Goal: Navigation & Orientation: Find specific page/section

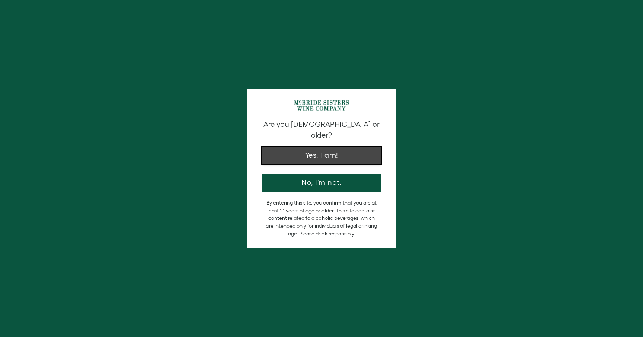
click at [300, 147] on button "Yes, I am!" at bounding box center [321, 156] width 119 height 18
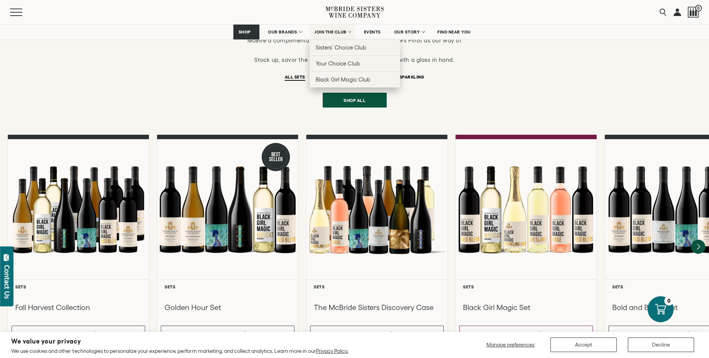
scroll to position [534, 0]
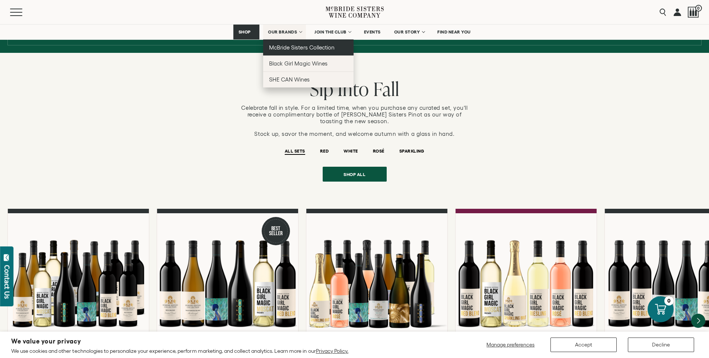
click at [287, 43] on link "McBride Sisters Collection" at bounding box center [308, 47] width 90 height 16
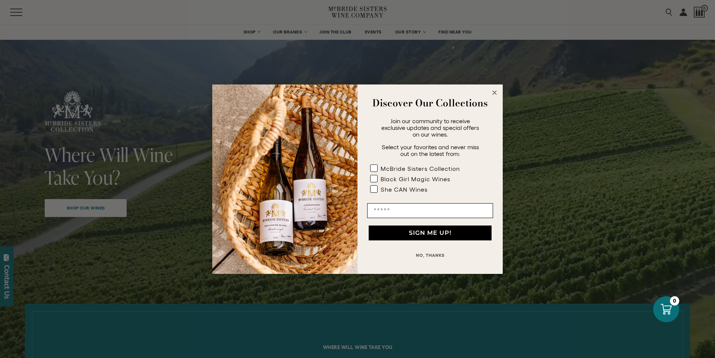
click at [491, 93] on circle "Close dialog" at bounding box center [494, 92] width 9 height 9
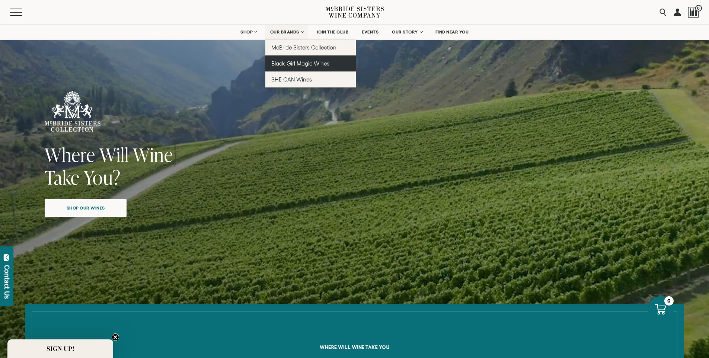
click at [307, 61] on span "Black Girl Magic Wines" at bounding box center [300, 63] width 58 height 6
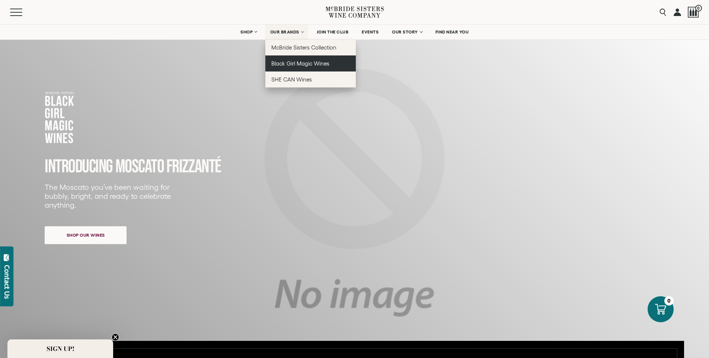
click at [286, 58] on link "Black Girl Magic Wines" at bounding box center [310, 63] width 90 height 16
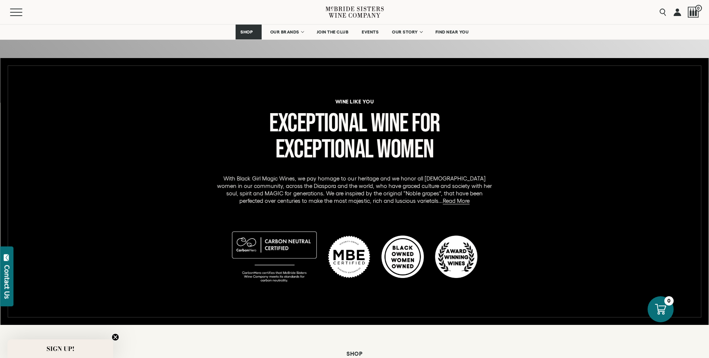
scroll to position [277, 0]
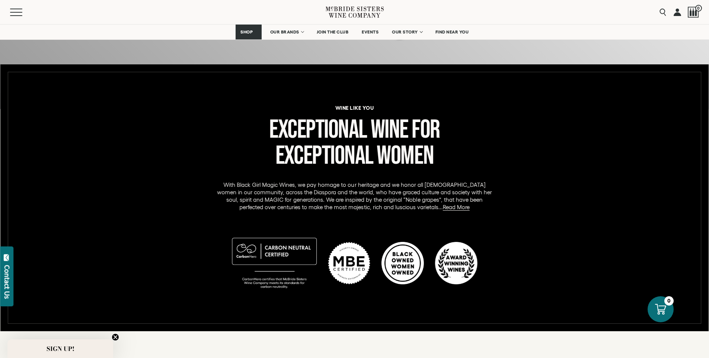
click at [490, 103] on div at bounding box center [355, 198] width 694 height 252
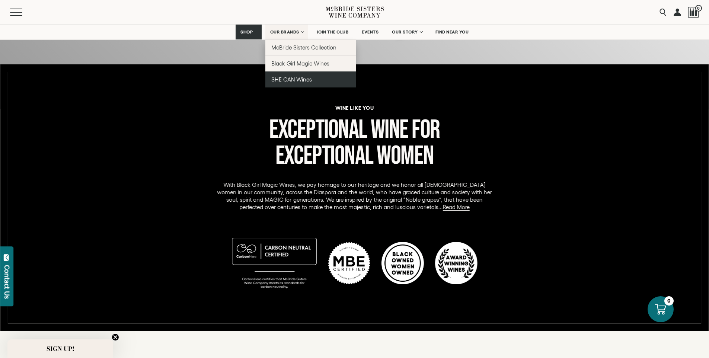
click at [301, 79] on span "SHE CAN Wines" at bounding box center [291, 79] width 41 height 6
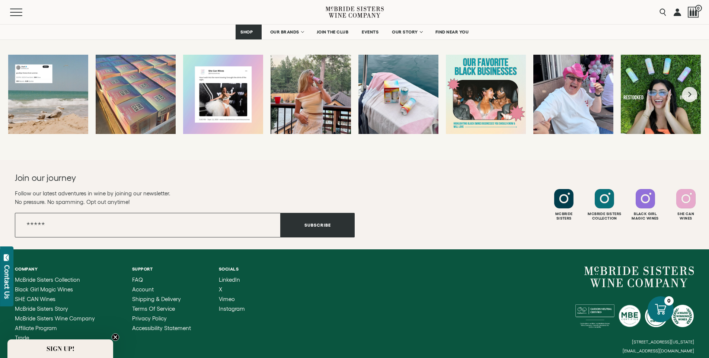
scroll to position [1361, 0]
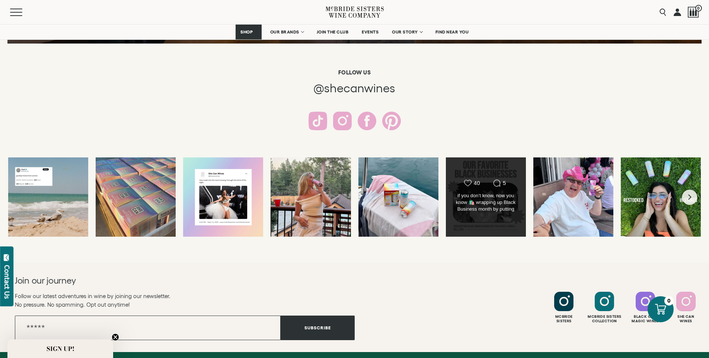
click at [484, 159] on div "Likes Count 40 Comments Count 5 if you don’t know, now you know 🛍️ wrapping up …" at bounding box center [486, 197] width 81 height 80
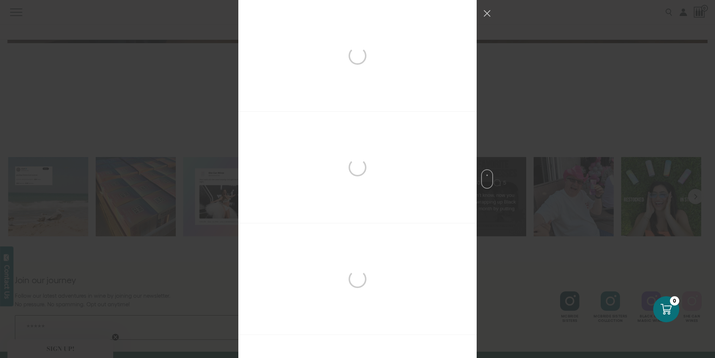
scroll to position [558, 0]
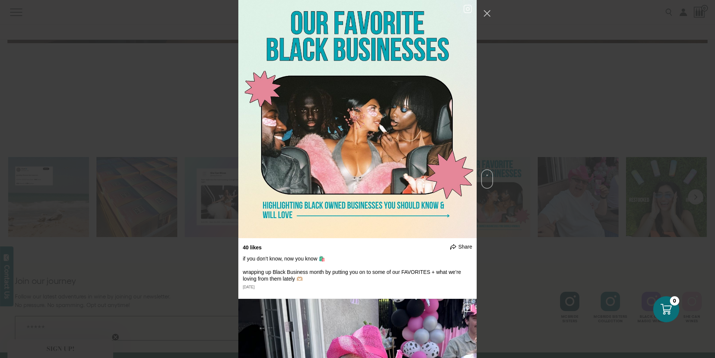
click at [250, 249] on div "40 likes" at bounding box center [252, 247] width 19 height 7
click at [465, 9] on icon "Instagram Feed popup" at bounding box center [467, 8] width 9 height 9
